Goal: Transaction & Acquisition: Purchase product/service

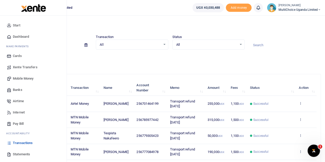
click at [24, 78] on span "Mobile Money" at bounding box center [23, 78] width 21 height 5
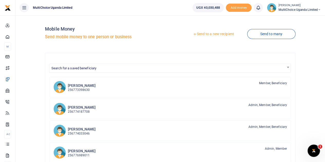
click at [220, 34] on link "Send to a new recipient" at bounding box center [213, 34] width 67 height 9
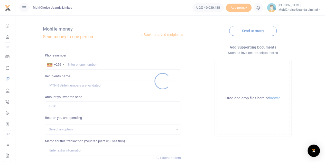
click at [86, 66] on div at bounding box center [162, 81] width 325 height 162
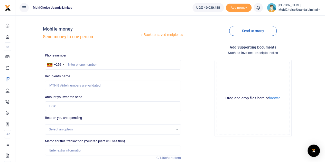
click at [85, 64] on div at bounding box center [162, 81] width 325 height 162
click at [81, 65] on input "text" at bounding box center [113, 65] width 136 height 10
type input "07056568671"
click at [90, 85] on input "Recipient's name" at bounding box center [113, 86] width 136 height 10
type input "Anton Kageizele"
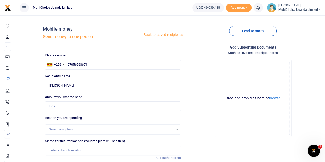
click at [199, 105] on div "Drop your files here Drag and drop files here or browse Powered by Uppy" at bounding box center [253, 98] width 136 height 85
click at [108, 66] on input "07056568671" at bounding box center [113, 65] width 136 height 10
type input "07056568"
type input "07056"
type input "Anton Kageizele"
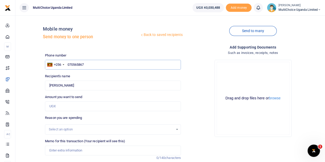
type input "0705658671"
type input "Maryvaleria Namyenya"
type input "0705658671"
click at [81, 107] on input "Amount you want to send" at bounding box center [113, 106] width 136 height 10
type input "250,000"
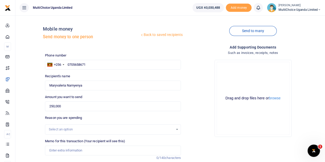
click at [189, 121] on div "Drop your files here Drag and drop files here or browse Powered by Uppy" at bounding box center [253, 98] width 136 height 85
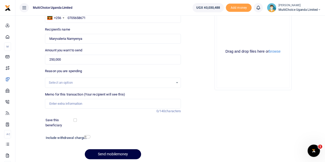
scroll to position [65, 0]
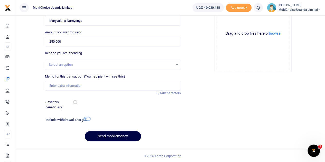
click at [85, 119] on input "checkbox" at bounding box center [87, 118] width 7 height 3
checkbox input "true"
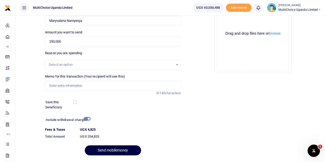
scroll to position [13, 0]
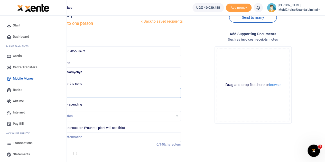
drag, startPoint x: 76, startPoint y: 91, endPoint x: 0, endPoint y: 94, distance: 75.6
click at [0, 94] on body "Start Dashboard M ake Payments Cards Xente Transfers Mobile Money Banks Airtime…" at bounding box center [162, 108] width 325 height 242
type input "0"
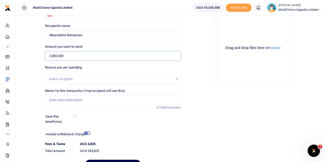
scroll to position [79, 0]
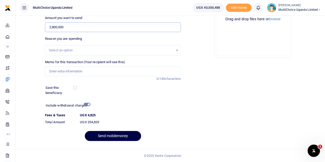
type input "2,800,000"
click at [88, 104] on input "checkbox" at bounding box center [87, 104] width 7 height 3
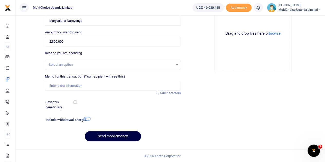
click at [85, 119] on input "checkbox" at bounding box center [87, 118] width 7 height 3
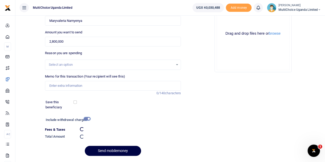
scroll to position [79, 0]
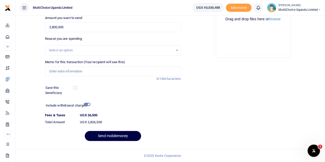
click at [205, 139] on div "Add supporting Documents Such as invoices, receipts, notes Drop your files here…" at bounding box center [253, 55] width 140 height 180
click at [88, 104] on input "checkbox" at bounding box center [87, 104] width 7 height 3
checkbox input "false"
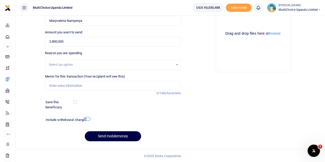
scroll to position [0, 0]
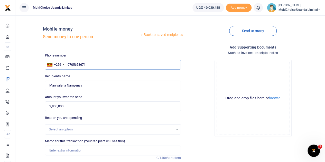
drag, startPoint x: 116, startPoint y: 64, endPoint x: 38, endPoint y: 65, distance: 78.1
click at [37, 65] on div "Back to saved recipients Mobile money Send money to one person Send to many Pho…" at bounding box center [169, 115] width 305 height 191
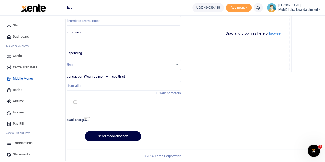
scroll to position [21, 0]
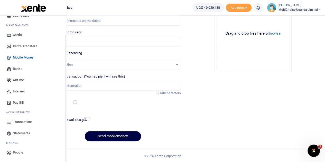
click at [20, 123] on span "Transactions" at bounding box center [23, 121] width 20 height 5
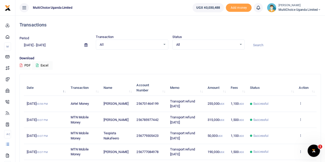
click at [241, 43] on div "All Select an option..." at bounding box center [209, 45] width 72 height 6
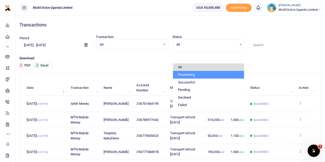
click at [191, 75] on li "Processing" at bounding box center [208, 75] width 71 height 8
select select "PROCESSING"
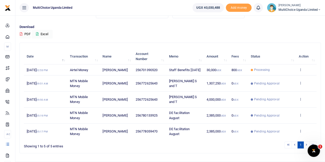
scroll to position [48, 0]
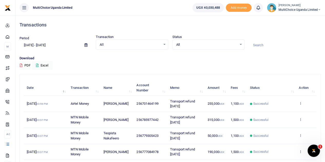
click at [240, 45] on div "All Select an option..." at bounding box center [209, 45] width 72 height 6
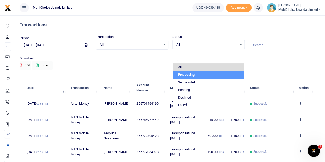
click at [183, 75] on li "Processing" at bounding box center [208, 75] width 71 height 8
select select "PROCESSING"
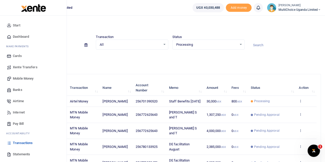
click at [17, 79] on span "Mobile Money" at bounding box center [23, 78] width 21 height 5
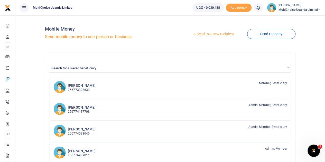
click at [219, 34] on link "Send to a new recipient" at bounding box center [213, 34] width 67 height 9
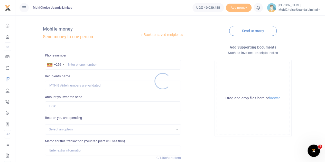
click at [95, 64] on div at bounding box center [162, 81] width 325 height 162
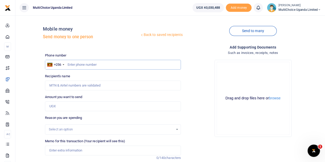
click at [96, 63] on input "text" at bounding box center [113, 65] width 136 height 10
paste input "0774 562 159"
click at [83, 65] on input "0774 562 159" at bounding box center [113, 65] width 136 height 10
click at [76, 63] on input "0774 562159" at bounding box center [113, 65] width 136 height 10
type input "0774562159"
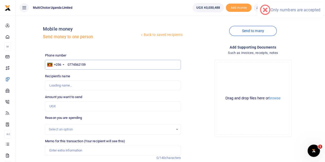
type input "[PERSON_NAME]"
type input "0774562159"
click at [86, 107] on input "Amount you want to send" at bounding box center [113, 106] width 136 height 10
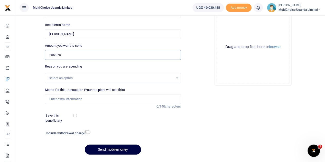
type input "256,075"
click at [84, 98] on input "Memo for this transaction (Your recipient will see this)" at bounding box center [113, 99] width 136 height 10
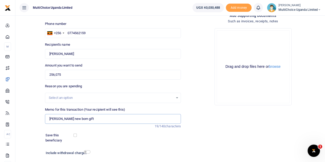
scroll to position [65, 0]
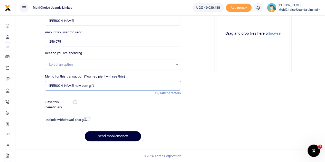
type input "[PERSON_NAME] new born gift"
click at [112, 134] on button "Send mobilemoney" at bounding box center [113, 136] width 56 height 10
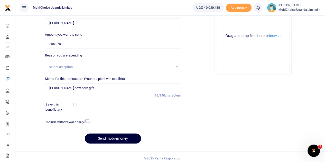
click at [112, 134] on button "Send mobilemoney" at bounding box center [113, 139] width 56 height 10
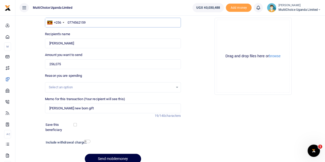
scroll to position [34, 0]
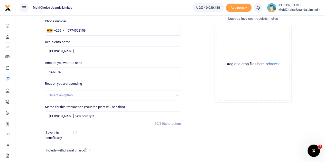
click at [89, 31] on input "0774562159" at bounding box center [113, 31] width 136 height 10
type input "0774562159"
click at [119, 81] on div "Reason you are spending Select an option" at bounding box center [113, 90] width 136 height 19
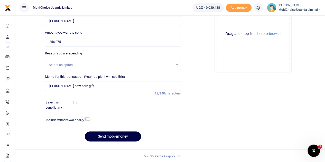
scroll to position [65, 0]
click at [112, 133] on button "Send mobilemoney" at bounding box center [113, 136] width 56 height 10
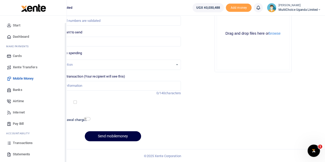
scroll to position [21, 0]
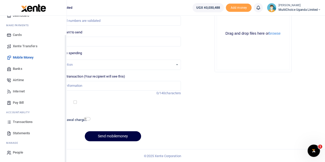
click at [20, 123] on span "Transactions" at bounding box center [23, 121] width 20 height 5
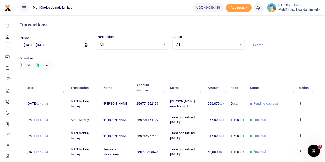
scroll to position [26, 0]
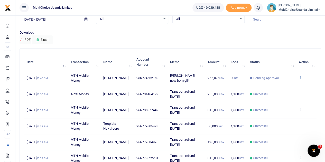
click at [301, 77] on icon at bounding box center [300, 78] width 3 height 4
click at [278, 85] on link "View details" at bounding box center [282, 86] width 41 height 7
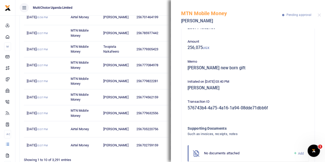
scroll to position [33, 0]
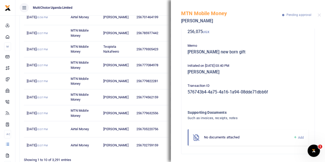
click at [293, 137] on icon at bounding box center [295, 137] width 4 height 5
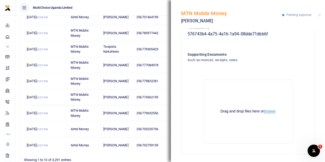
click at [264, 113] on button "browse" at bounding box center [270, 111] width 12 height 4
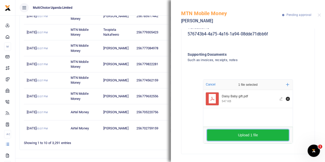
scroll to position [128, 0]
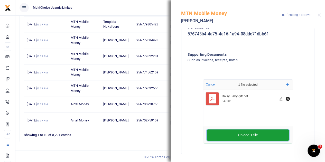
click at [242, 135] on button "Upload 1 file" at bounding box center [248, 134] width 82 height 11
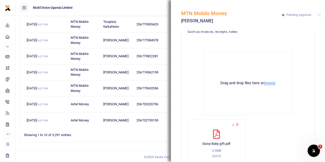
scroll to position [140, 0]
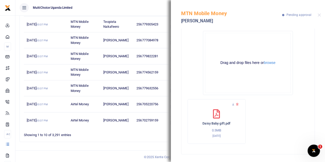
drag, startPoint x: 291, startPoint y: 56, endPoint x: 299, endPoint y: 43, distance: 15.0
click at [297, 45] on div "Drop your files here Drag and drop files here or browse Powered by Uppy" at bounding box center [248, 63] width 121 height 72
click at [320, 14] on button "Close" at bounding box center [319, 14] width 3 height 3
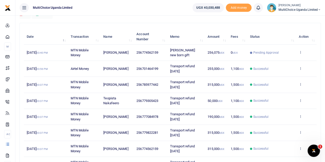
scroll to position [128, 0]
